Goal: Task Accomplishment & Management: Manage account settings

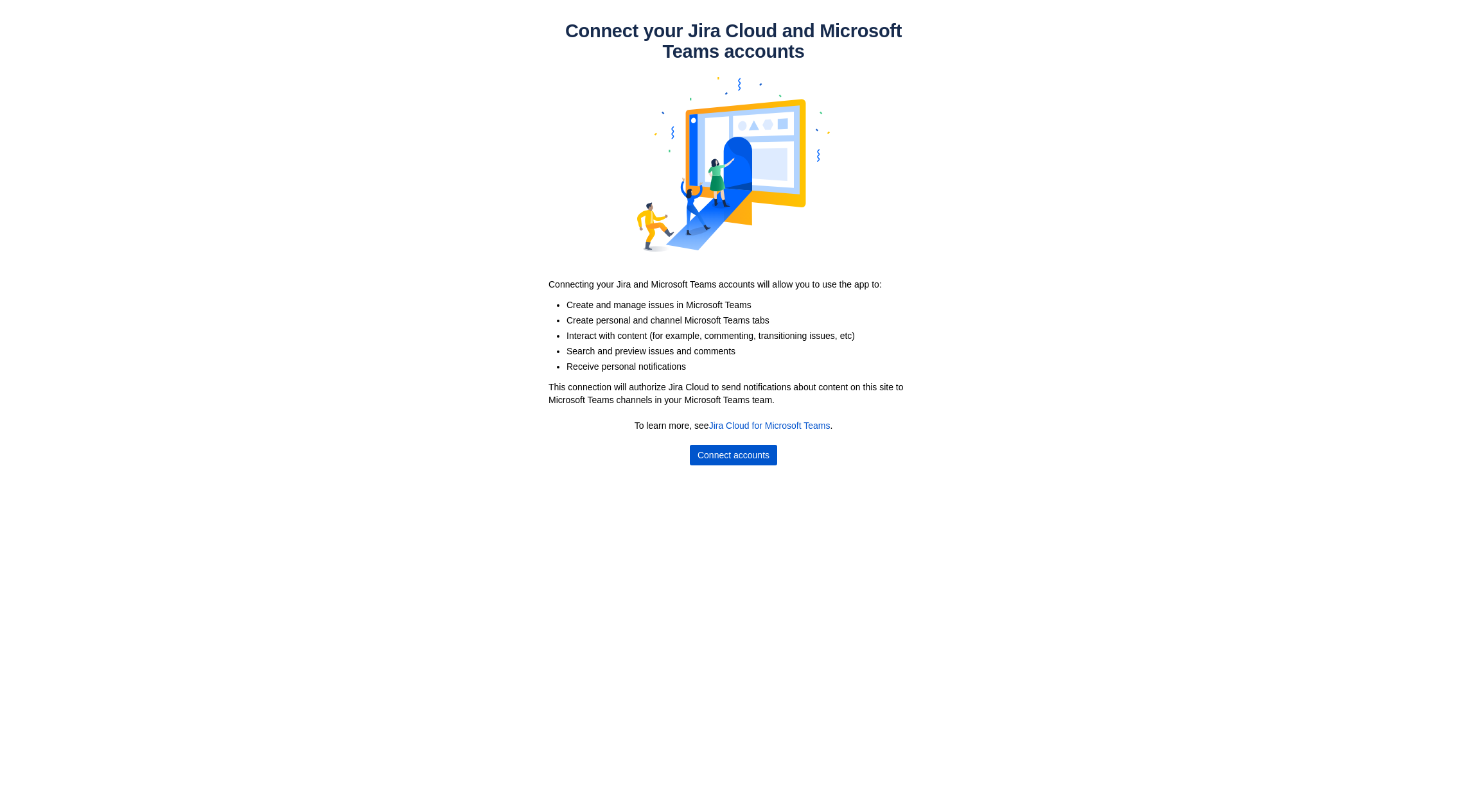
click at [718, 455] on span "Connect accounts" at bounding box center [733, 455] width 72 height 20
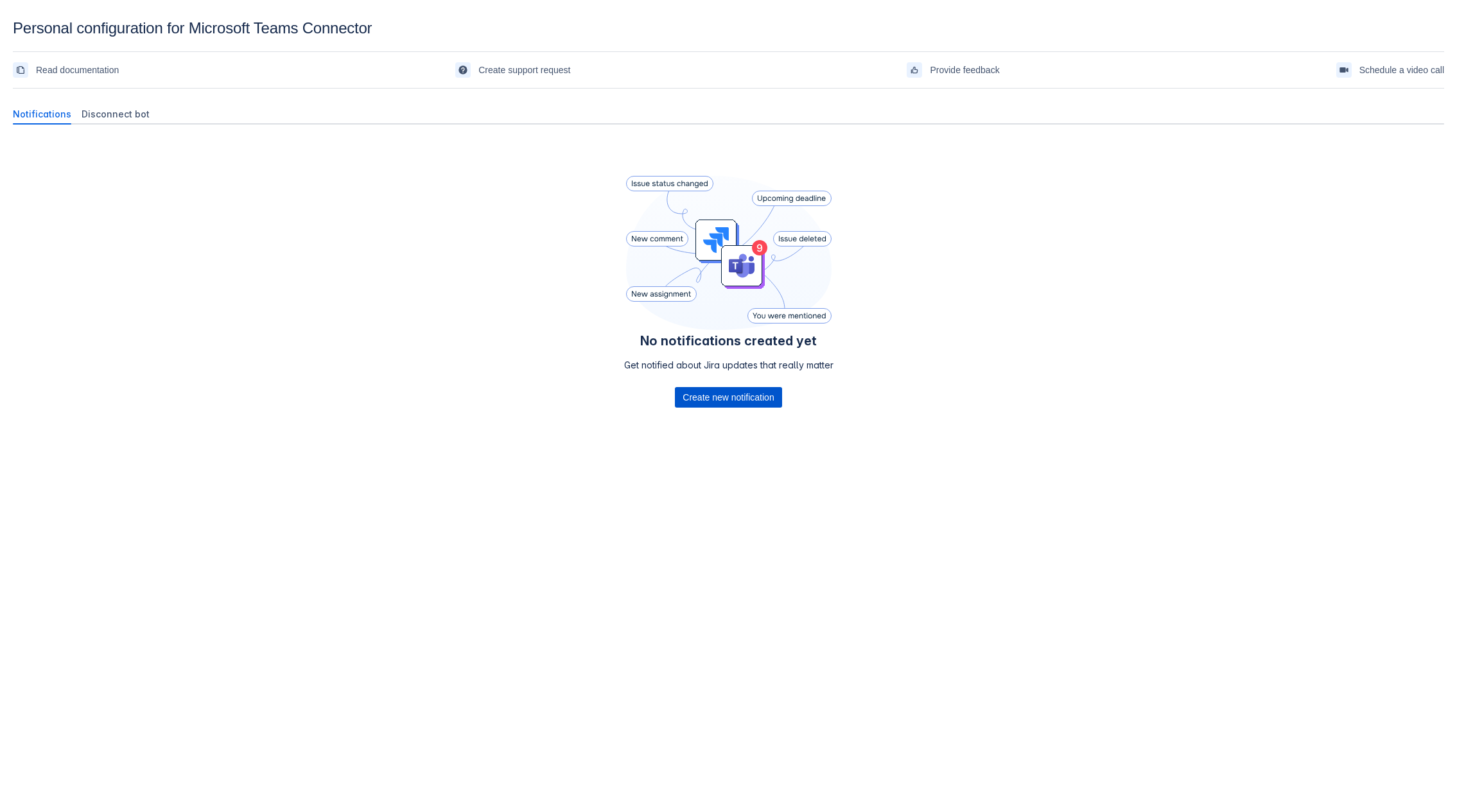
click at [747, 399] on span "Create new notification" at bounding box center [728, 397] width 91 height 20
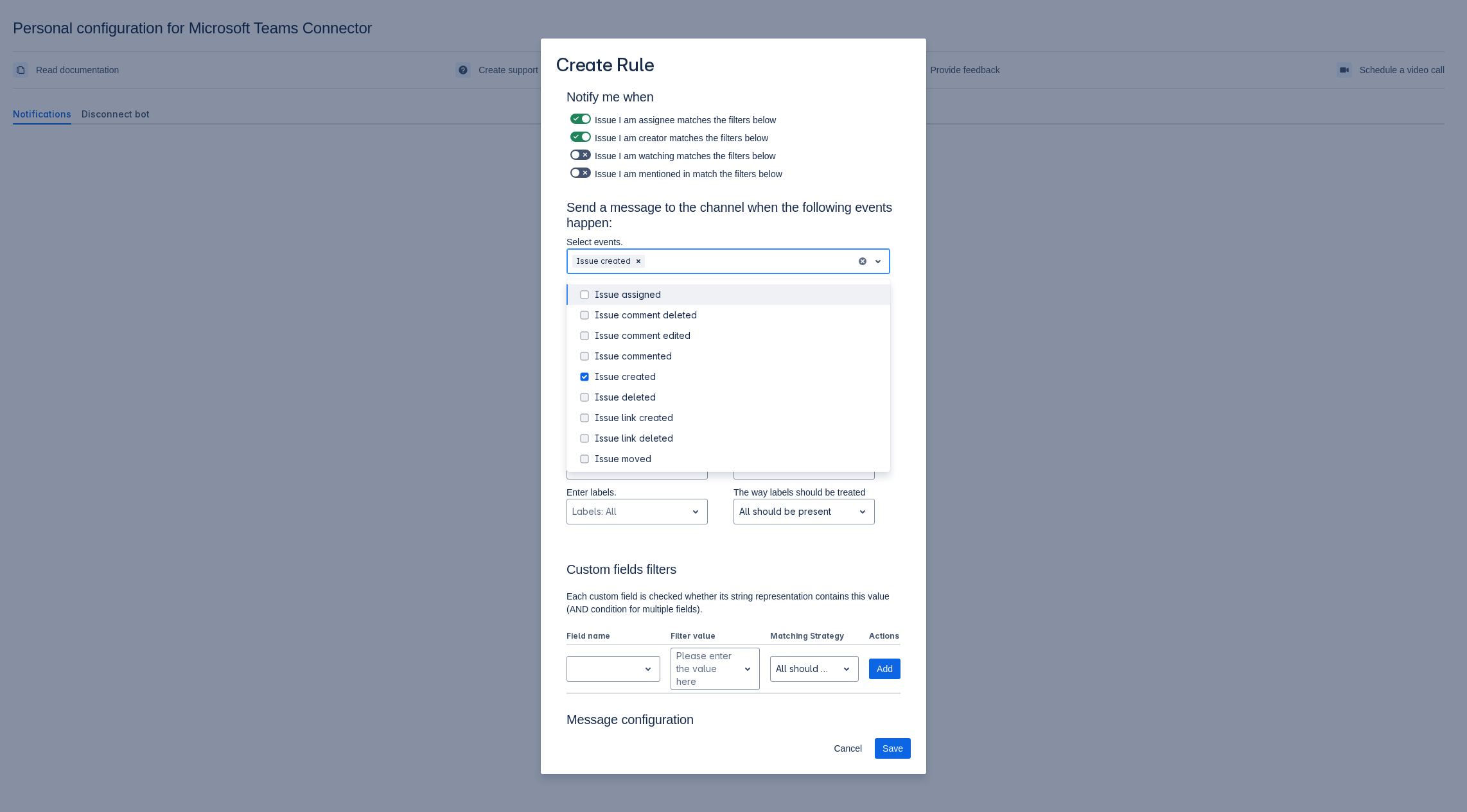
click at [670, 264] on div at bounding box center [749, 262] width 204 height 16
click at [618, 296] on div "Issue assigned" at bounding box center [738, 295] width 288 height 13
click at [607, 309] on div "Issue comment deleted" at bounding box center [738, 315] width 288 height 13
click at [590, 346] on div "Issue commented" at bounding box center [729, 356] width 324 height 20
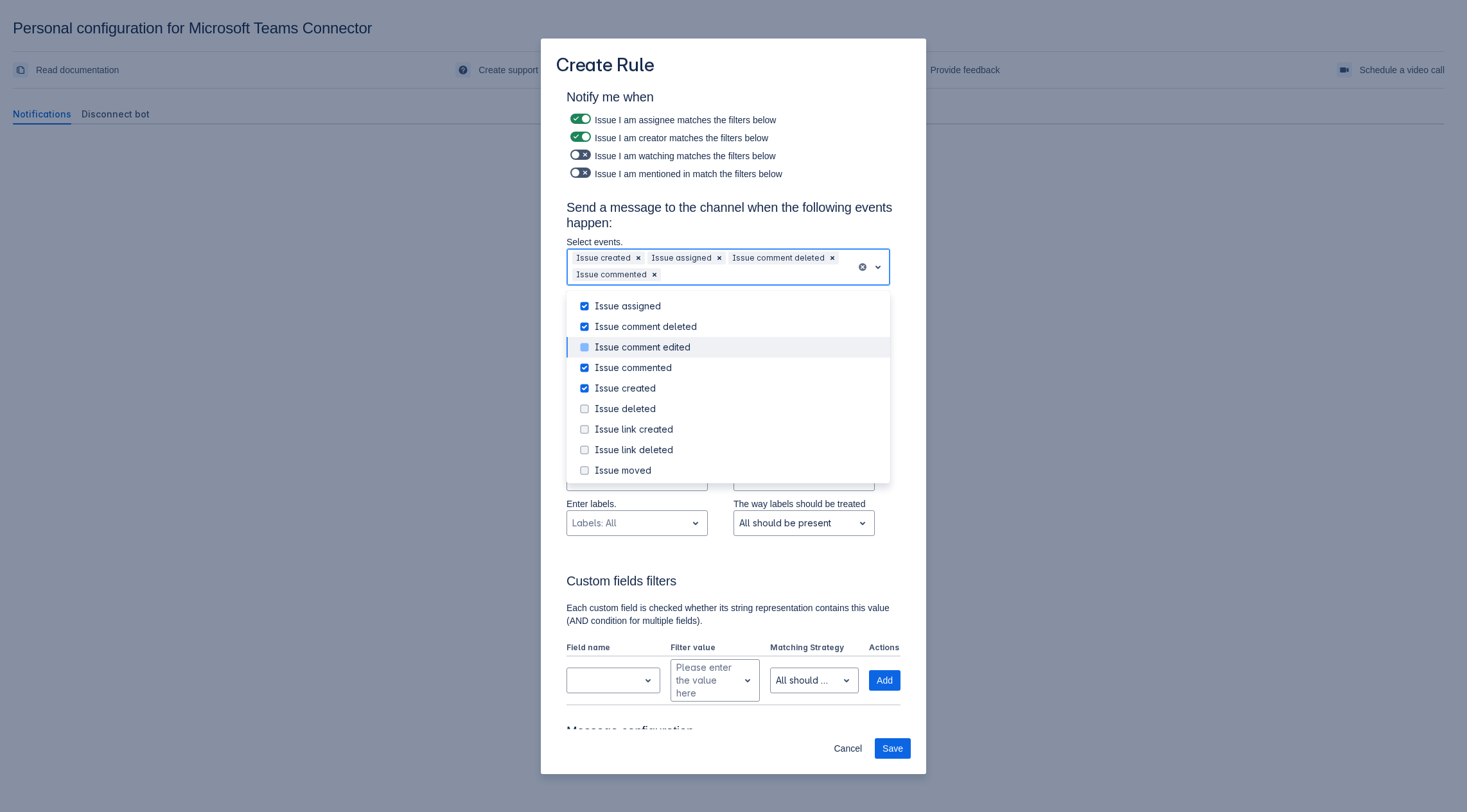
click at [588, 347] on span at bounding box center [584, 347] width 16 height 16
click at [873, 192] on div "Notify me when Issue I am assignee matches the filters below Issue I am creator…" at bounding box center [734, 530] width 334 height 881
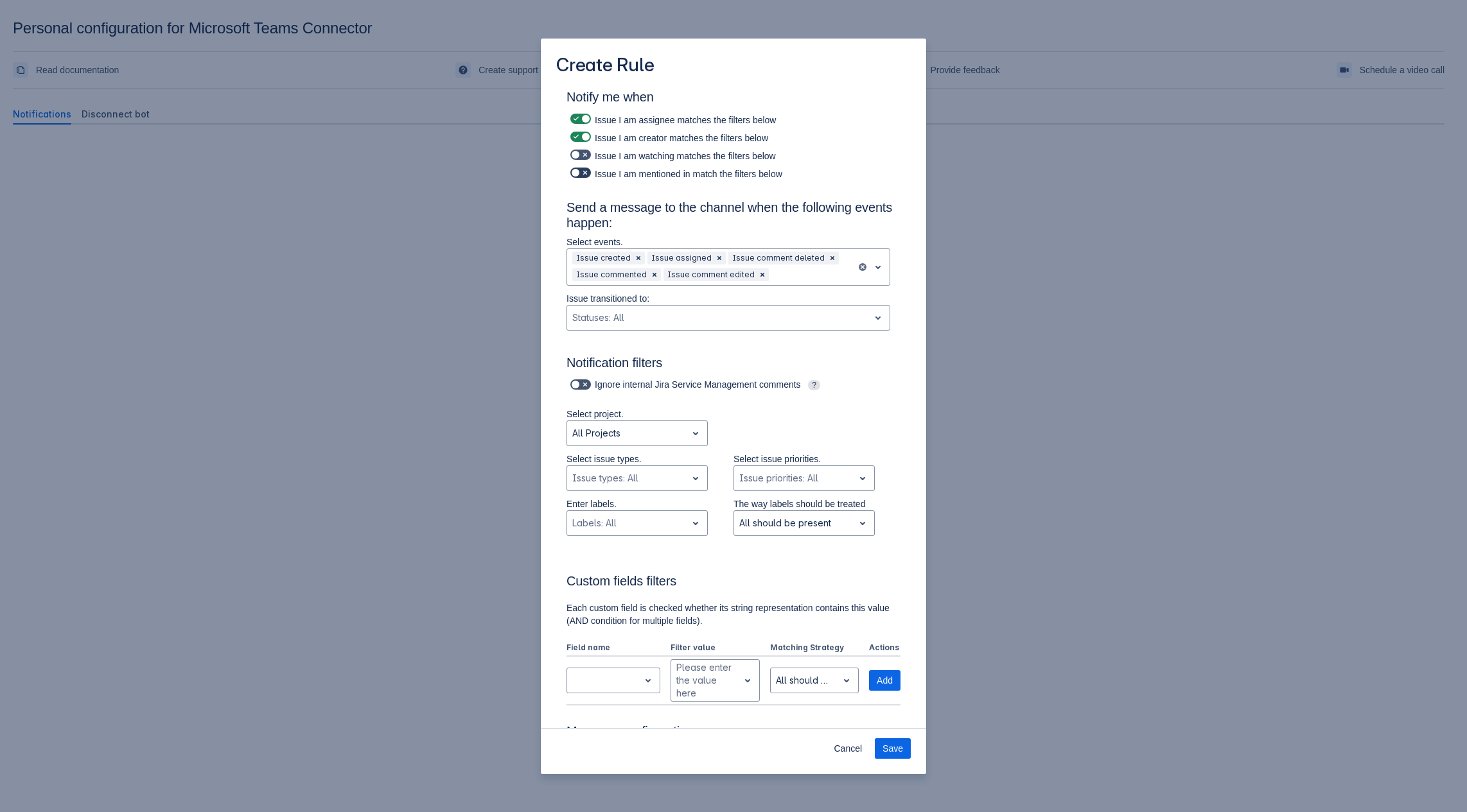
click at [585, 173] on span at bounding box center [585, 173] width 10 height 10
click at [578, 173] on input "checkbox" at bounding box center [575, 173] width 8 height 8
checkbox input "true"
click at [580, 159] on span at bounding box center [585, 155] width 10 height 10
click at [578, 159] on input "checkbox" at bounding box center [575, 155] width 8 height 8
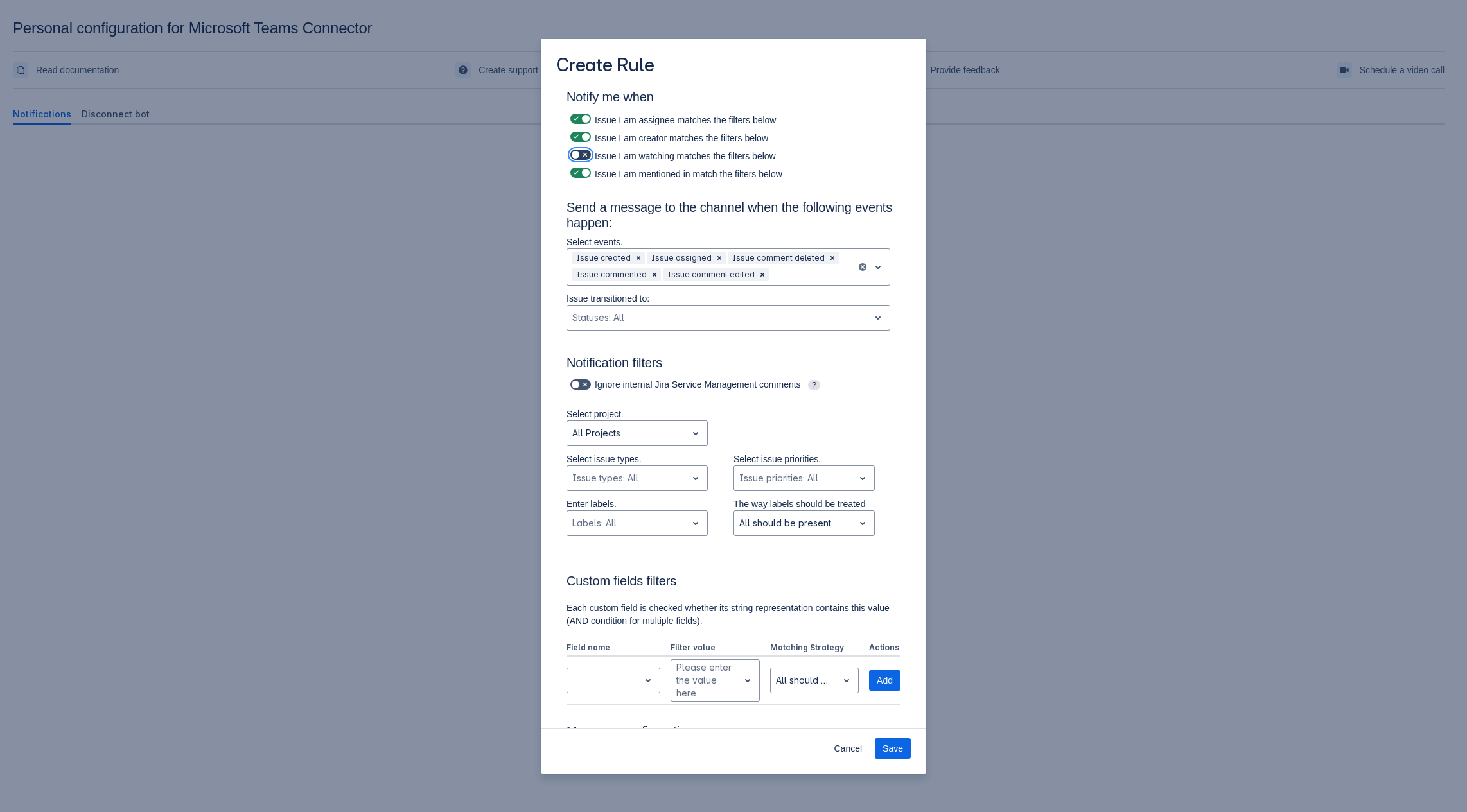
checkbox input "true"
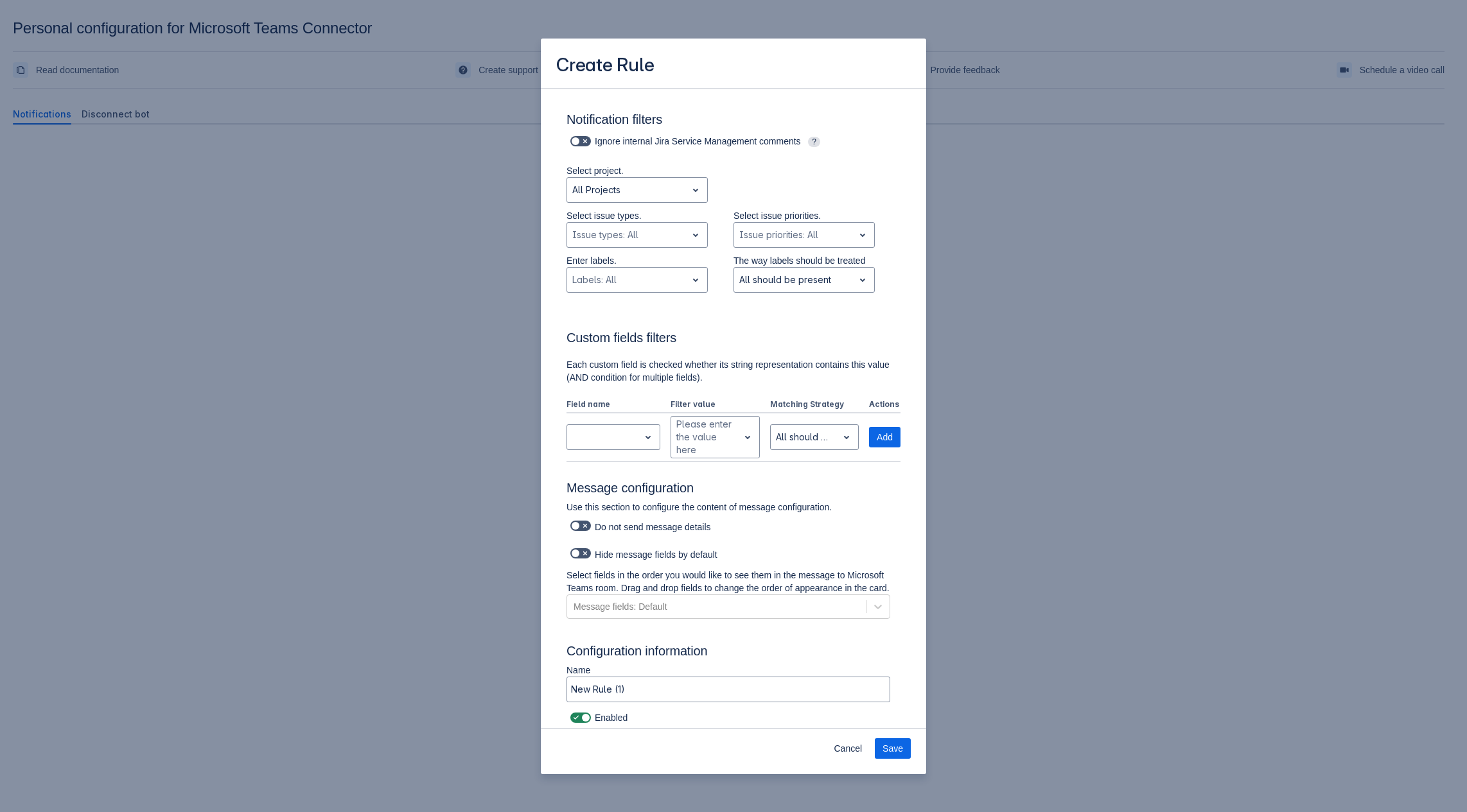
scroll to position [257, 0]
click at [637, 691] on input "New Rule (1)" at bounding box center [729, 691] width 323 height 23
click at [642, 414] on td at bounding box center [616, 438] width 99 height 48
click at [641, 431] on span "open" at bounding box center [648, 439] width 16 height 16
click at [842, 484] on h3 "Message configuration" at bounding box center [734, 492] width 334 height 20
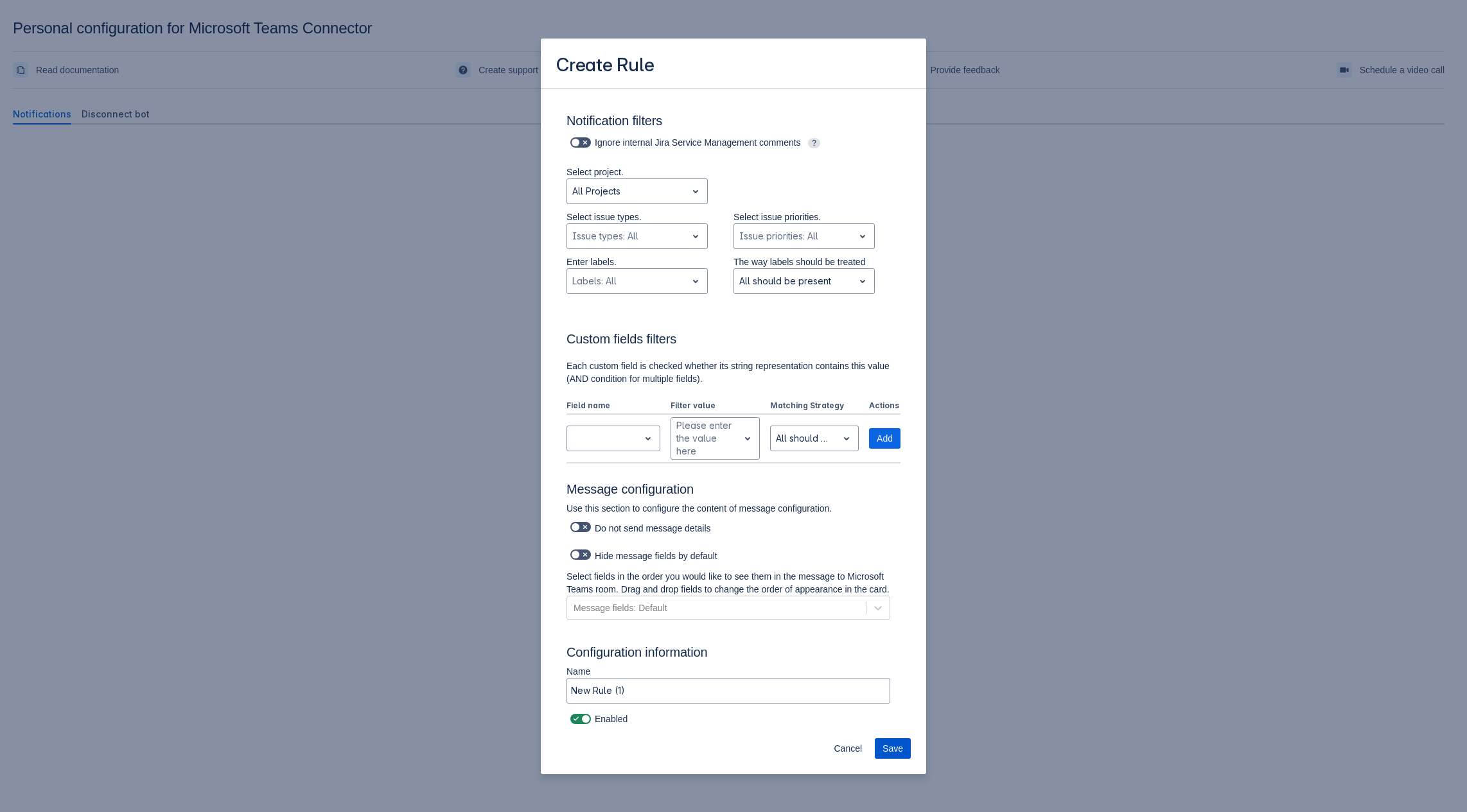
click at [893, 747] on span "Save" at bounding box center [892, 748] width 20 height 20
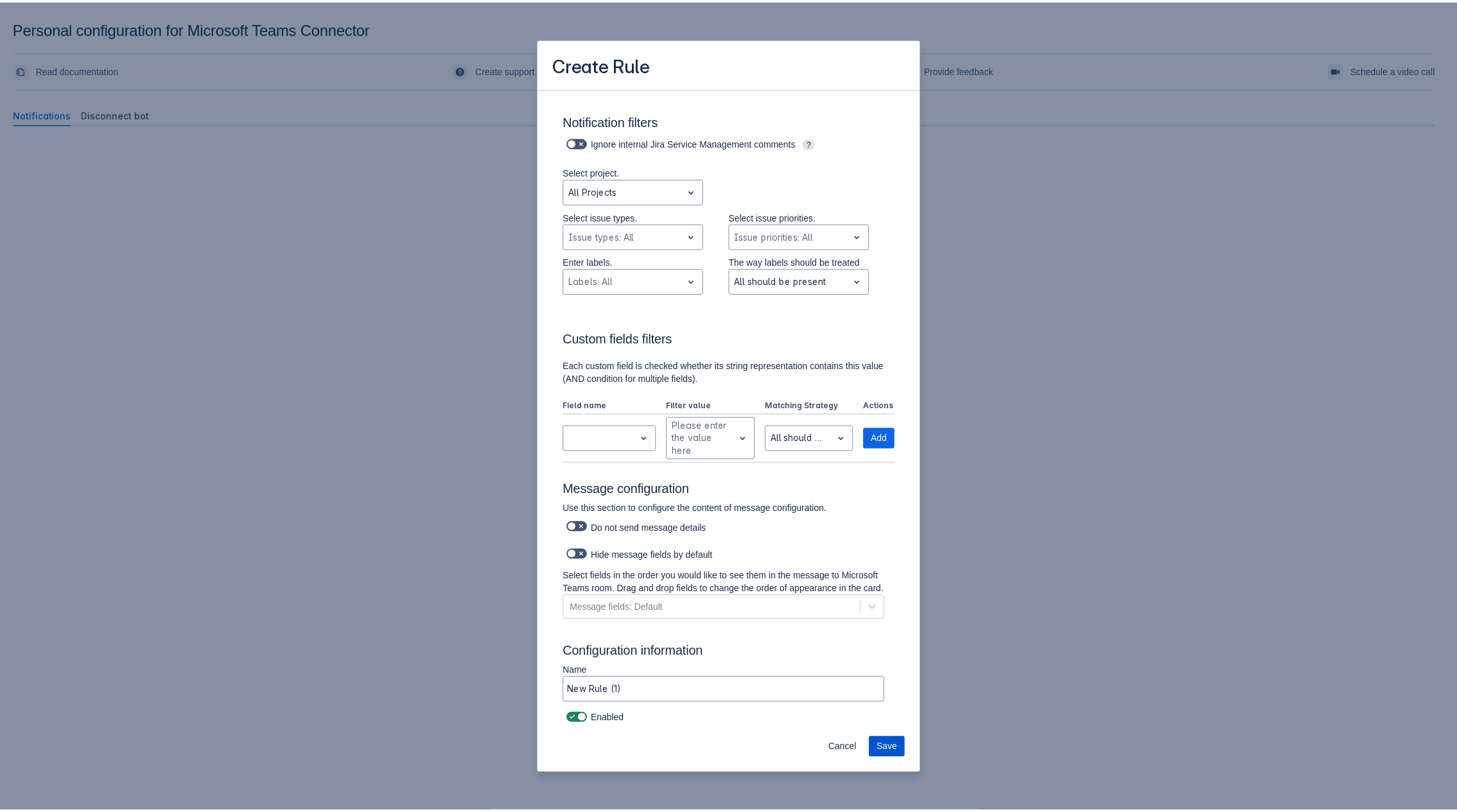
scroll to position [0, 0]
